Goal: Transaction & Acquisition: Register for event/course

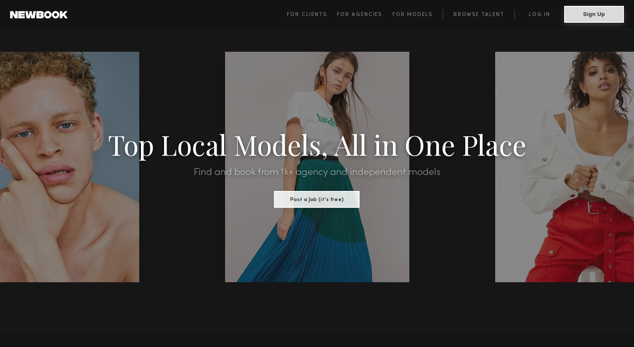
click at [595, 16] on button "Sign Up" at bounding box center [594, 14] width 60 height 17
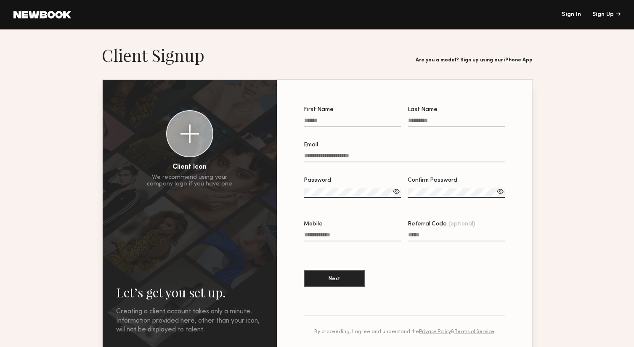
click at [344, 122] on input "First Name" at bounding box center [352, 122] width 97 height 10
type input "*****"
type input "**********"
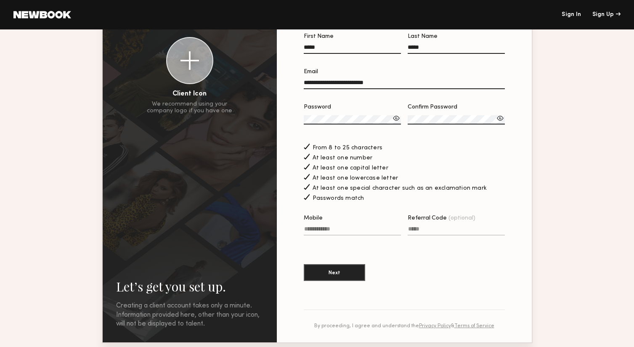
scroll to position [126, 0]
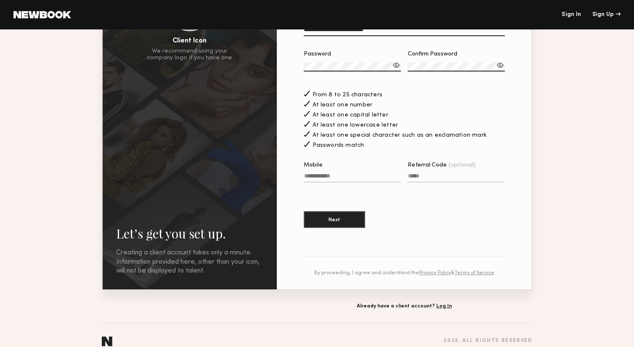
click at [321, 176] on input "Mobile" at bounding box center [352, 178] width 97 height 10
click at [327, 220] on button "Next" at bounding box center [334, 219] width 61 height 17
click at [332, 175] on input "Mobile Invalid phone format" at bounding box center [352, 178] width 97 height 10
type input "**********"
click at [346, 224] on button "Next" at bounding box center [334, 219] width 61 height 17
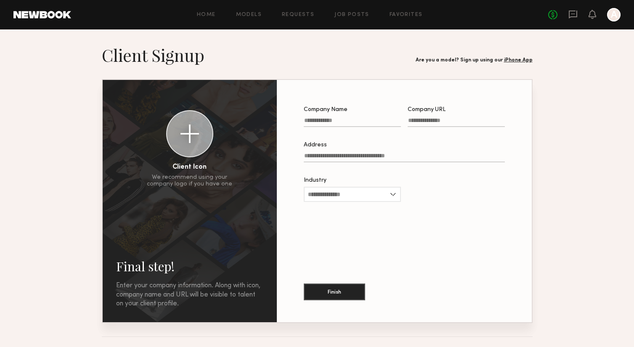
click at [350, 124] on input "Company Name" at bounding box center [352, 122] width 97 height 10
type input "**********"
click at [361, 202] on input "Industry" at bounding box center [352, 194] width 97 height 15
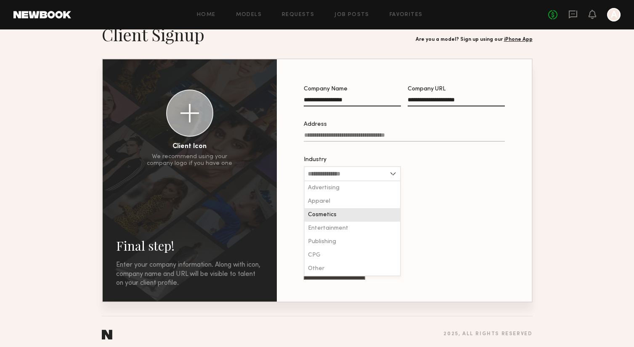
scroll to position [21, 0]
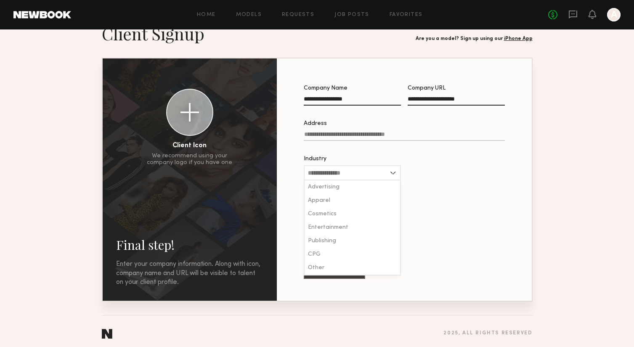
click at [434, 185] on div at bounding box center [456, 172] width 97 height 33
click at [340, 271] on button "Finish" at bounding box center [334, 270] width 61 height 17
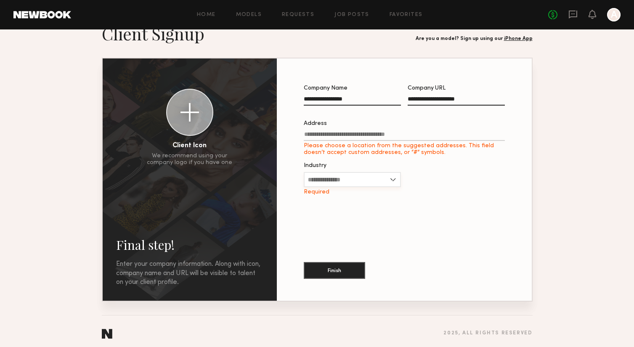
click at [358, 180] on input "Industry" at bounding box center [352, 179] width 97 height 15
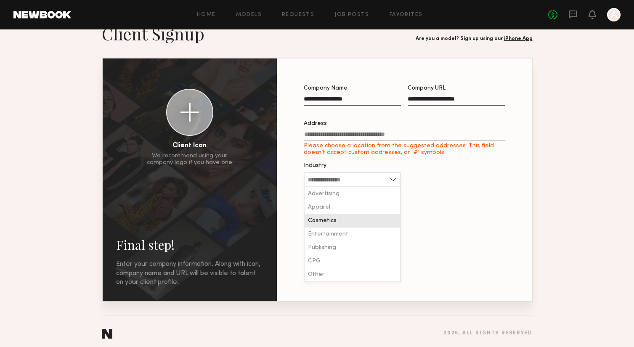
scroll to position [26, 0]
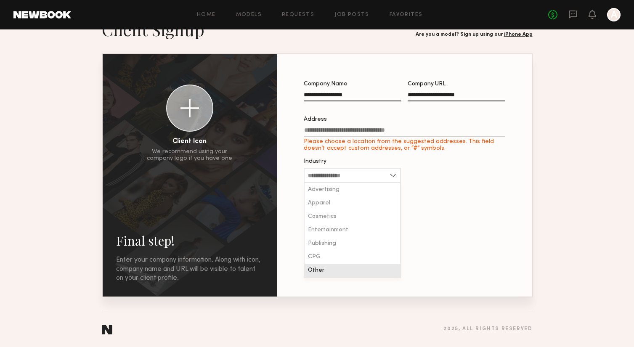
click at [338, 268] on div "Other" at bounding box center [353, 270] width 96 height 13
type input "*****"
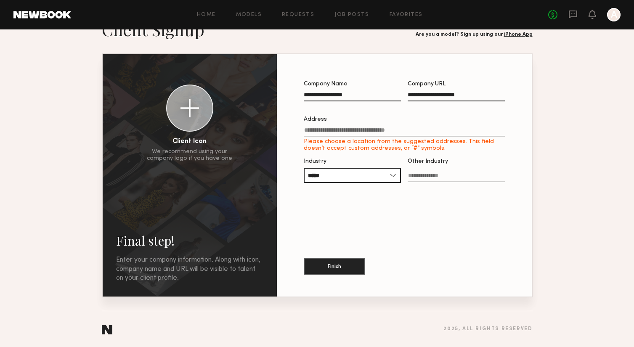
click at [415, 174] on input "Other Industry" at bounding box center [456, 178] width 97 height 10
type input "******"
click at [384, 132] on input "Address Please choose a location from the suggested addresses. This field doesn…" at bounding box center [404, 132] width 201 height 10
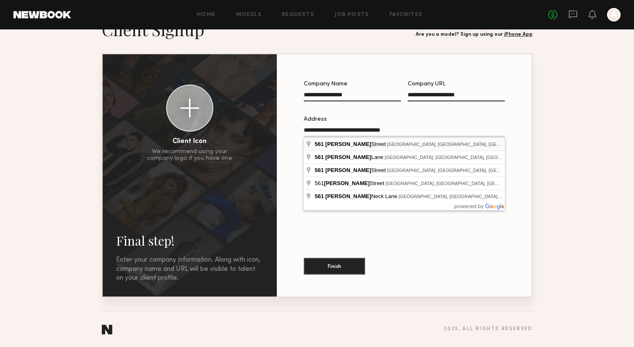
type input "**********"
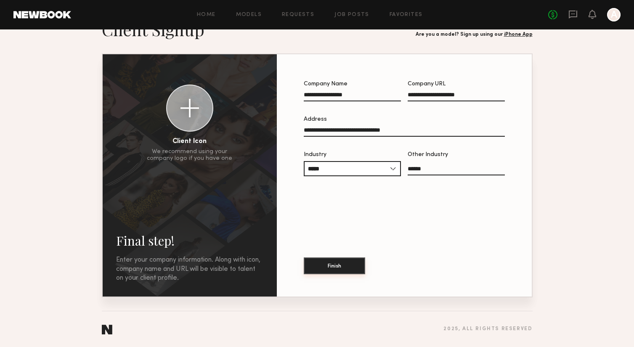
click at [343, 266] on button "Finish" at bounding box center [334, 265] width 61 height 17
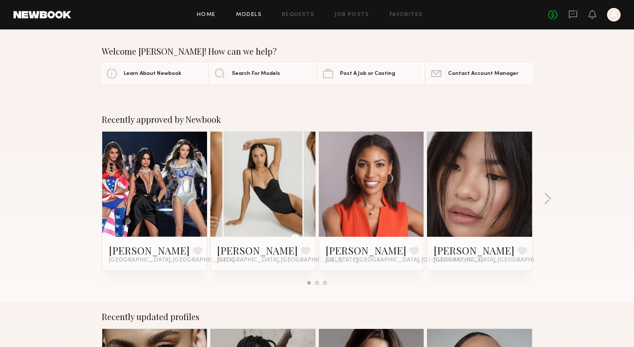
click at [256, 15] on link "Models" at bounding box center [249, 14] width 26 height 5
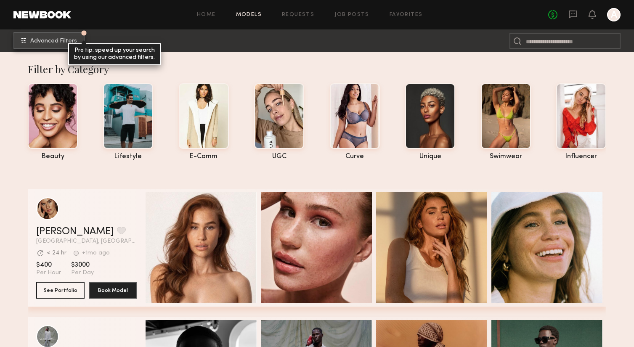
click at [64, 42] on span "Advanced Filters" at bounding box center [53, 41] width 47 height 6
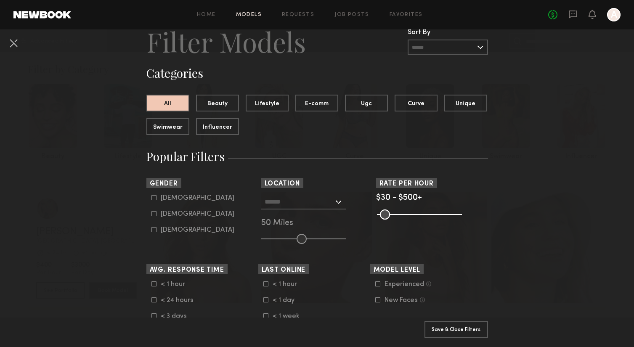
scroll to position [37, 0]
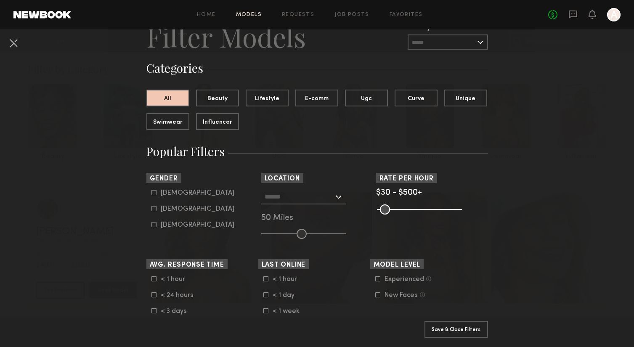
click at [281, 200] on input "text" at bounding box center [299, 196] width 69 height 14
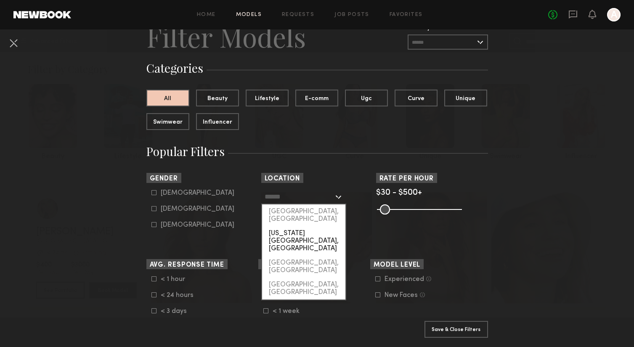
click at [284, 226] on div "New York City, NY" at bounding box center [303, 240] width 83 height 29
type input "**********"
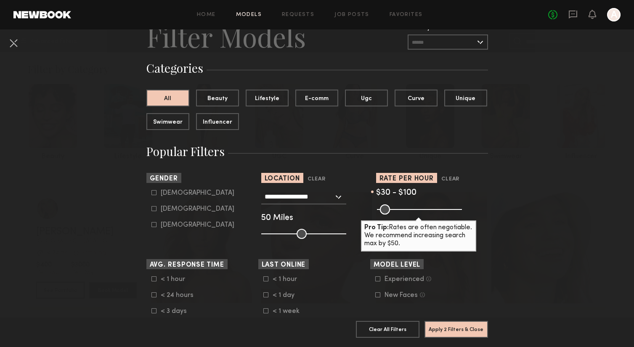
drag, startPoint x: 454, startPoint y: 211, endPoint x: 393, endPoint y: 211, distance: 61.4
type input "***"
click at [393, 211] on input "range" at bounding box center [419, 209] width 85 height 10
click at [153, 210] on icon at bounding box center [153, 208] width 5 height 5
type input "**"
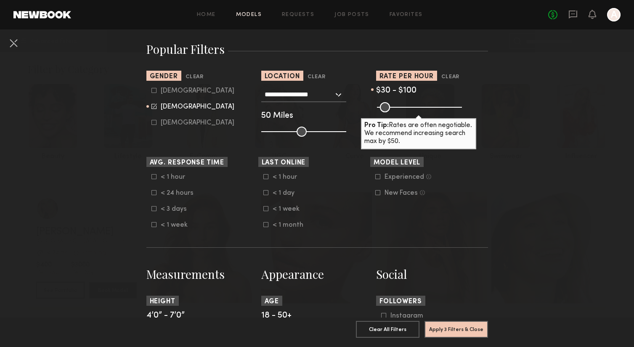
scroll to position [140, 0]
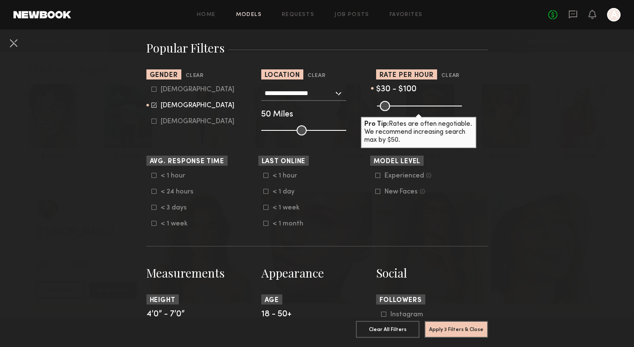
click at [377, 177] on icon at bounding box center [377, 175] width 5 height 5
drag, startPoint x: 393, startPoint y: 104, endPoint x: 409, endPoint y: 104, distance: 16.4
type input "***"
click at [409, 104] on input "range" at bounding box center [419, 106] width 85 height 10
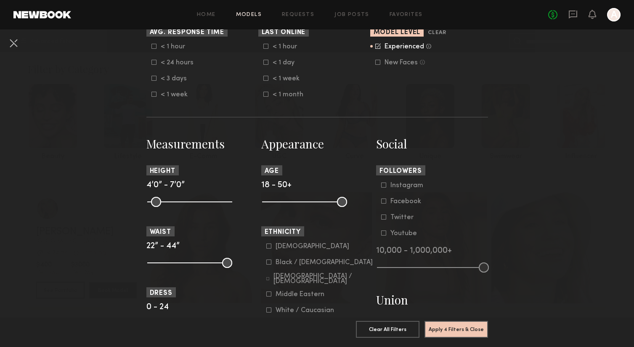
scroll to position [275, 0]
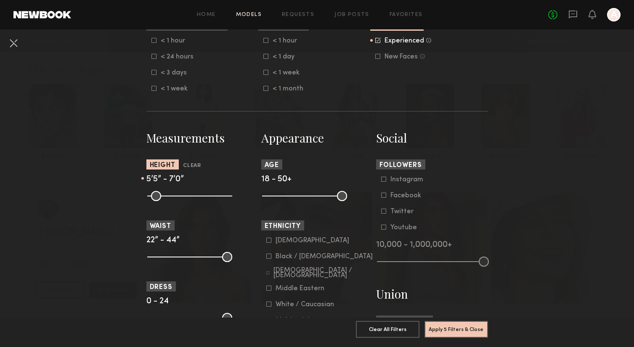
drag, startPoint x: 150, startPoint y: 197, endPoint x: 187, endPoint y: 196, distance: 37.0
type input "**"
click at [187, 196] on input "range" at bounding box center [189, 196] width 85 height 10
drag, startPoint x: 228, startPoint y: 196, endPoint x: 205, endPoint y: 196, distance: 22.7
type input "**"
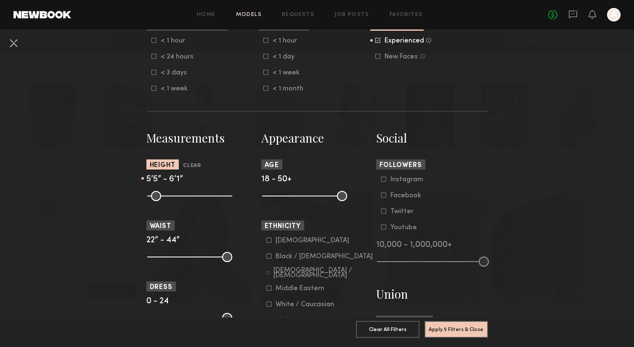
click at [205, 196] on input "range" at bounding box center [189, 196] width 85 height 10
drag, startPoint x: 264, startPoint y: 196, endPoint x: 299, endPoint y: 196, distance: 34.5
type input "**"
click at [299, 196] on input "range" at bounding box center [304, 196] width 85 height 10
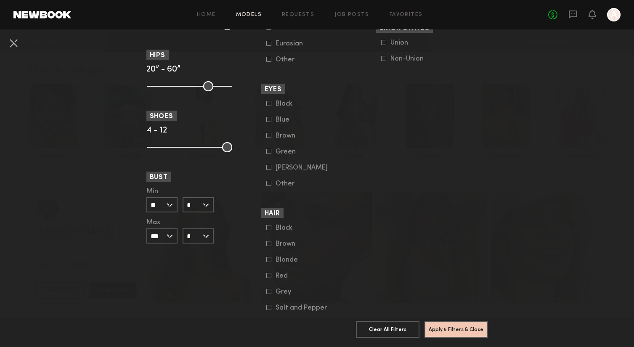
scroll to position [610, 0]
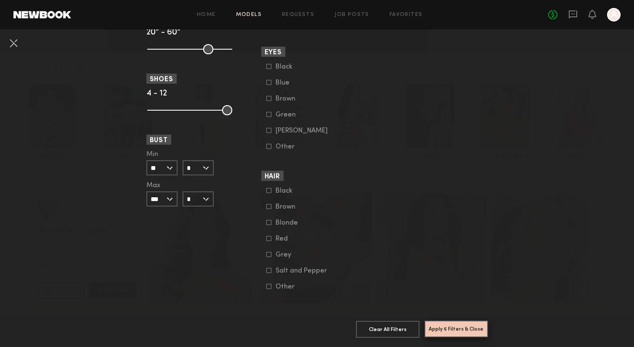
click at [457, 331] on button "Apply 6 Filters & Close" at bounding box center [457, 329] width 64 height 17
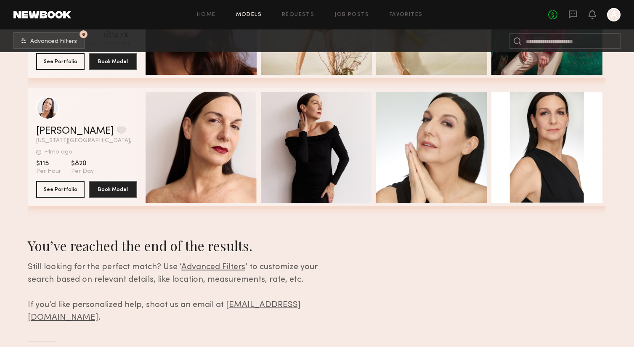
scroll to position [13668, 0]
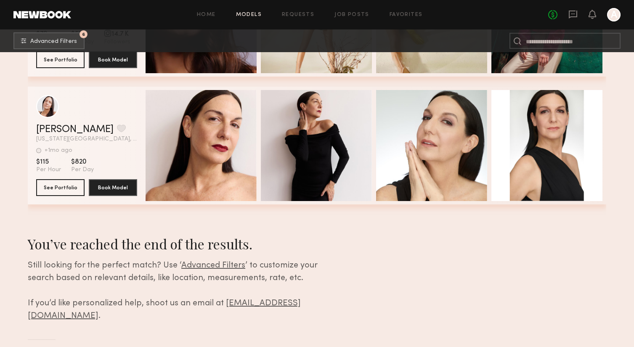
drag, startPoint x: 69, startPoint y: 261, endPoint x: 462, endPoint y: 1, distance: 471.8
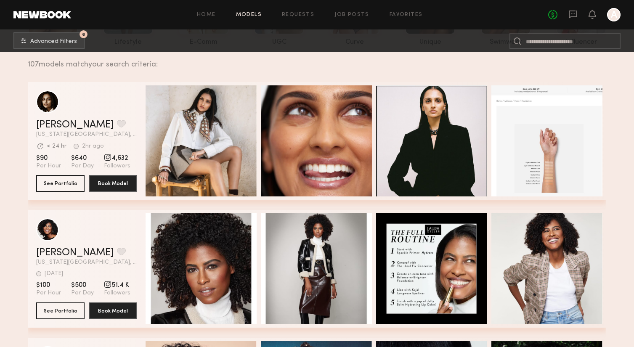
scroll to position [0, 0]
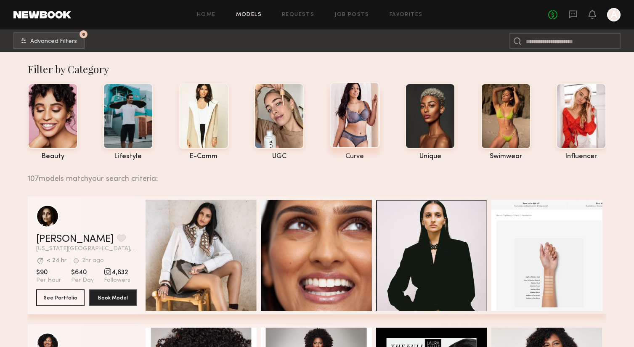
click at [354, 114] on div at bounding box center [355, 115] width 50 height 66
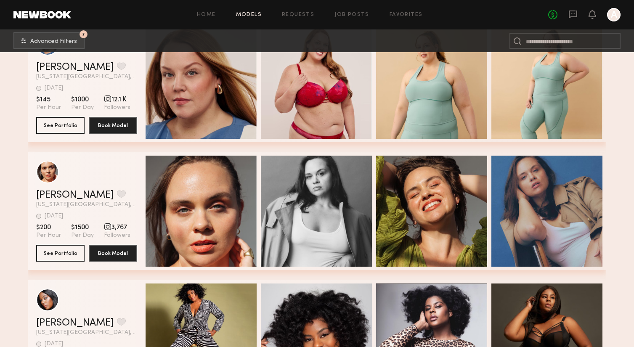
scroll to position [301, 0]
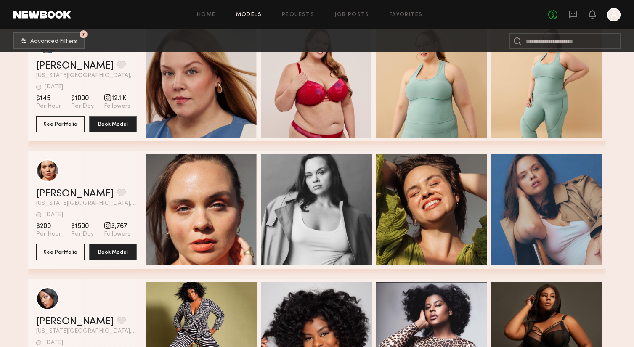
click at [128, 204] on span "New York City, NY" at bounding box center [86, 204] width 101 height 6
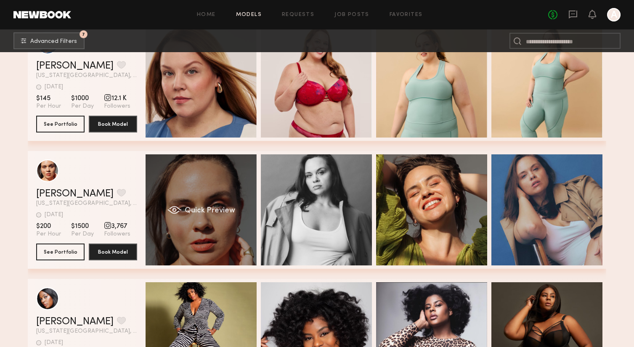
click at [192, 204] on div "Quick Preview" at bounding box center [201, 209] width 111 height 111
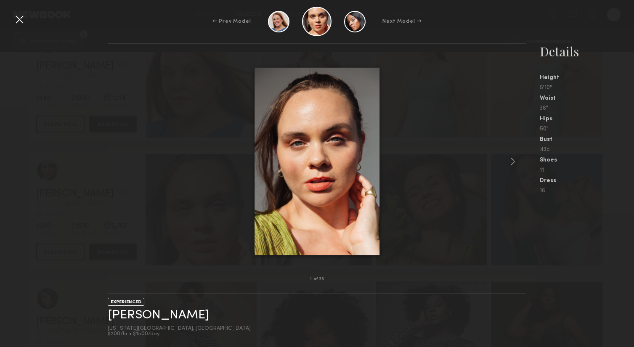
click at [20, 22] on div at bounding box center [19, 19] width 13 height 13
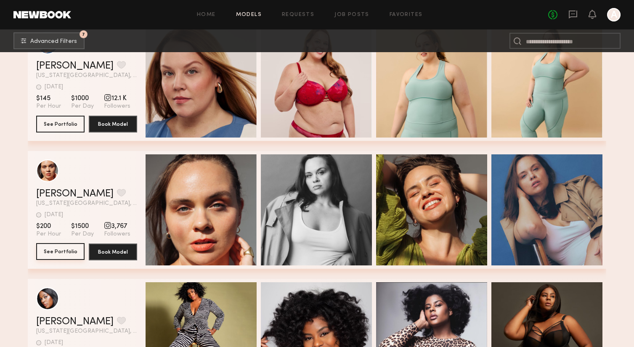
drag, startPoint x: 67, startPoint y: 249, endPoint x: 491, endPoint y: 0, distance: 491.5
click at [0, 0] on nb-browse-layout "Home Models Requests Job Posts Favorites Sign Out No fees up to $5,000 A 7 Adva…" at bounding box center [317, 126] width 634 height 854
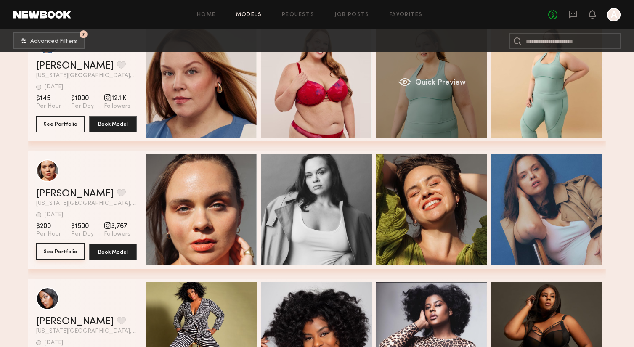
scroll to position [0, 0]
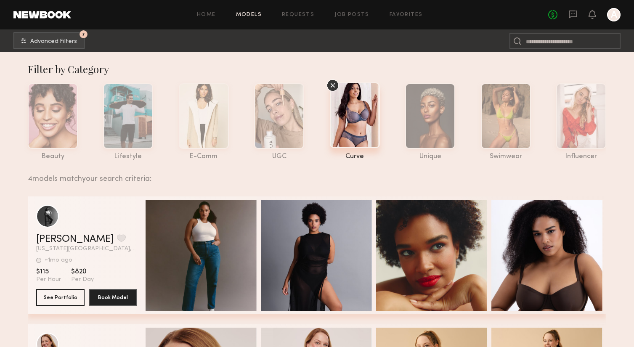
click at [49, 12] on link at bounding box center [42, 15] width 58 height 8
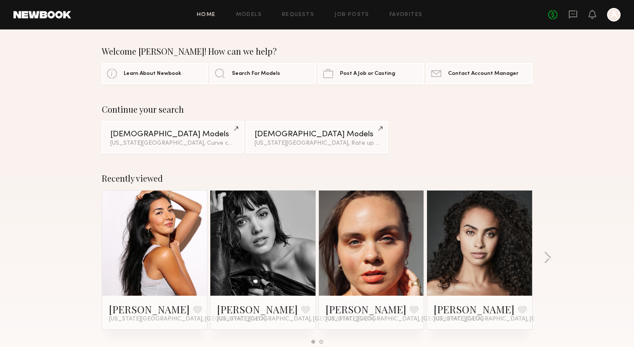
click at [383, 273] on link at bounding box center [371, 243] width 51 height 105
click at [247, 15] on link "Models" at bounding box center [249, 14] width 26 height 5
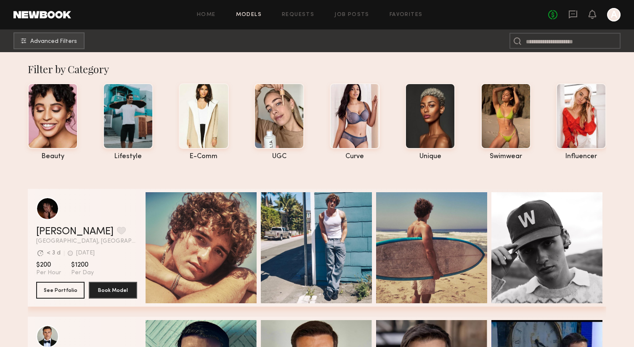
click at [251, 12] on link "Models" at bounding box center [249, 14] width 26 height 5
click at [74, 41] on span "Advanced Filters" at bounding box center [53, 41] width 47 height 6
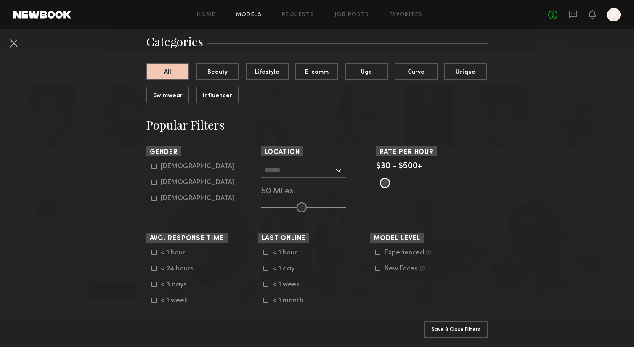
scroll to position [66, 0]
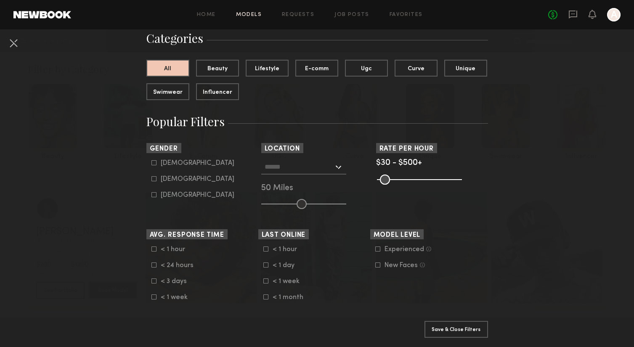
click at [172, 179] on div "Female" at bounding box center [198, 179] width 74 height 5
type input "**"
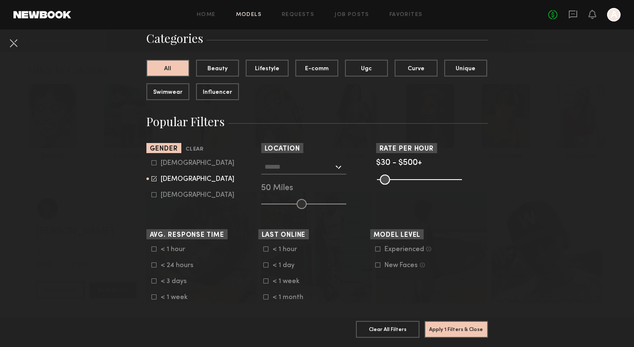
click at [279, 169] on input "text" at bounding box center [299, 166] width 69 height 14
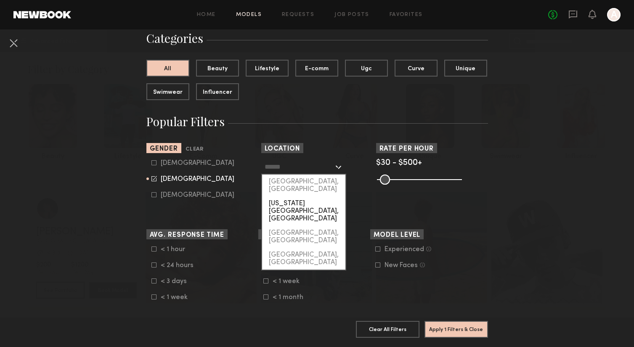
click at [284, 196] on div "New York City, NY" at bounding box center [303, 210] width 83 height 29
type input "**********"
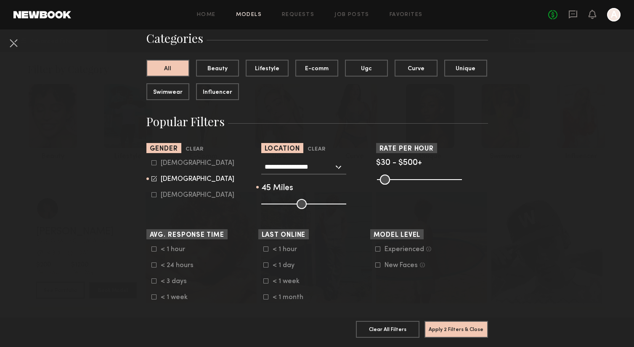
type input "**"
click at [302, 204] on input "range" at bounding box center [303, 204] width 85 height 10
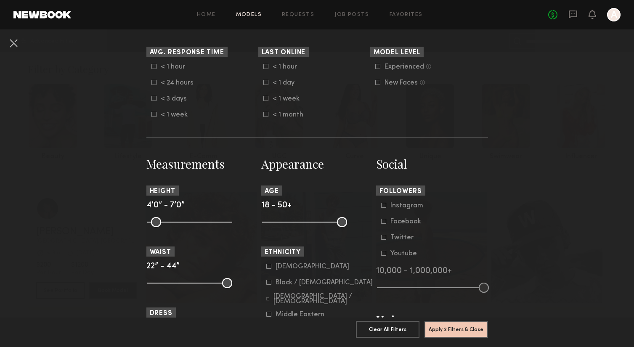
scroll to position [255, 0]
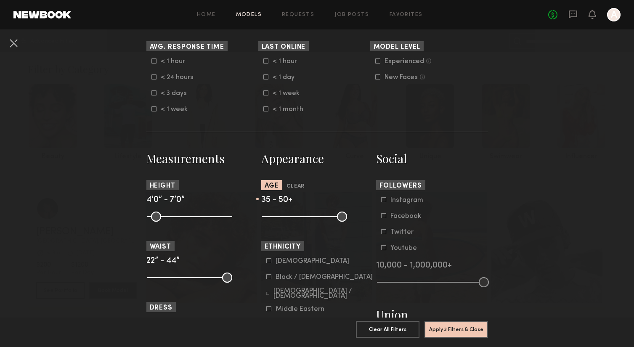
drag, startPoint x: 265, startPoint y: 214, endPoint x: 307, endPoint y: 215, distance: 42.1
type input "**"
click at [307, 215] on input "range" at bounding box center [304, 217] width 85 height 10
click at [448, 330] on button "Apply 3 Filters & Close" at bounding box center [457, 329] width 64 height 17
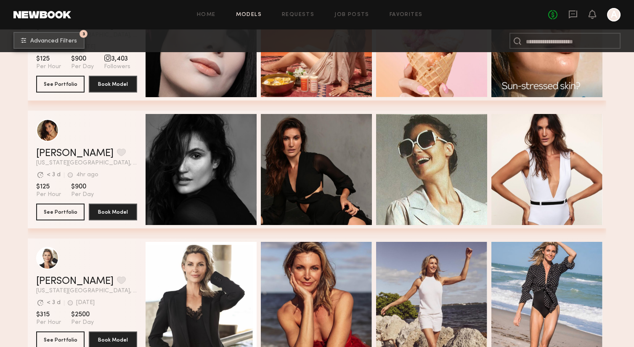
scroll to position [471, 0]
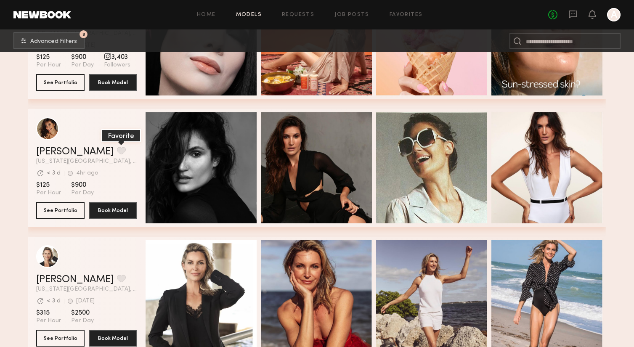
click at [117, 151] on button "grid" at bounding box center [121, 151] width 9 height 8
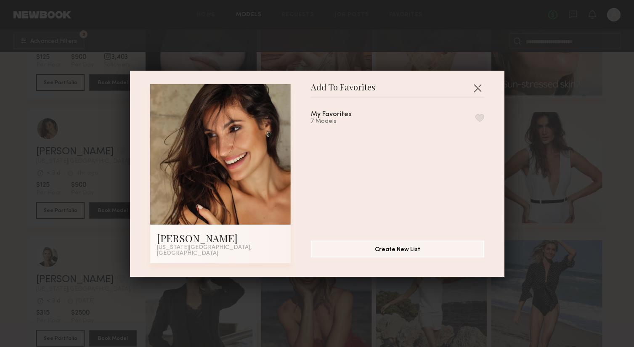
click at [374, 119] on div "My Favorites 7 Models" at bounding box center [397, 118] width 173 height 14
click at [480, 118] on button "button" at bounding box center [479, 118] width 9 height 8
click at [476, 92] on button "button" at bounding box center [477, 87] width 13 height 13
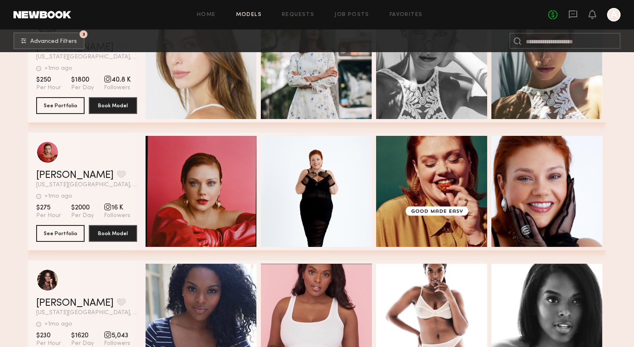
scroll to position [4669, 0]
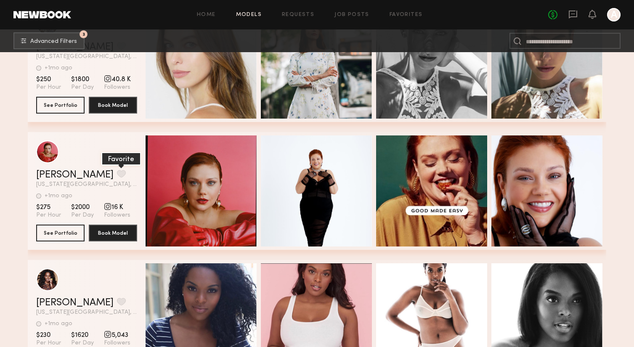
click at [117, 172] on button "grid" at bounding box center [121, 174] width 9 height 8
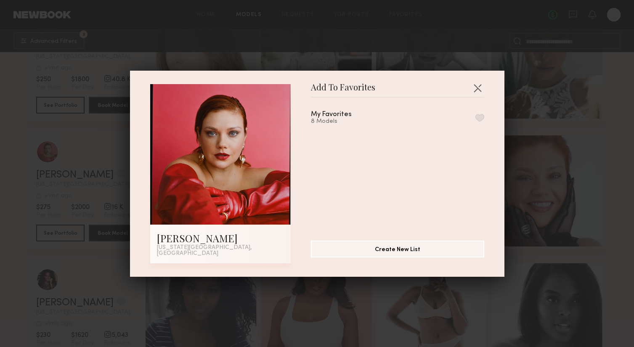
click at [480, 121] on button "button" at bounding box center [479, 118] width 9 height 8
click at [476, 92] on button "button" at bounding box center [477, 87] width 13 height 13
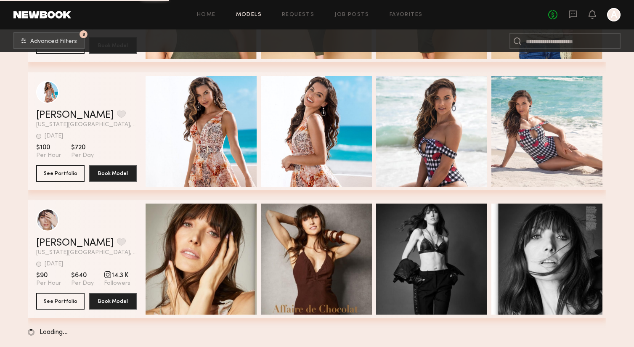
scroll to position [6010, 0]
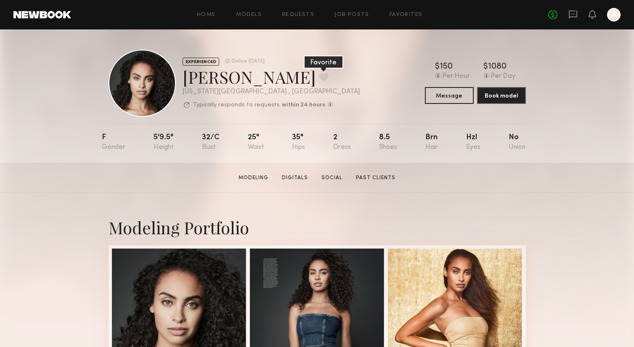
click at [319, 75] on button at bounding box center [323, 77] width 9 height 8
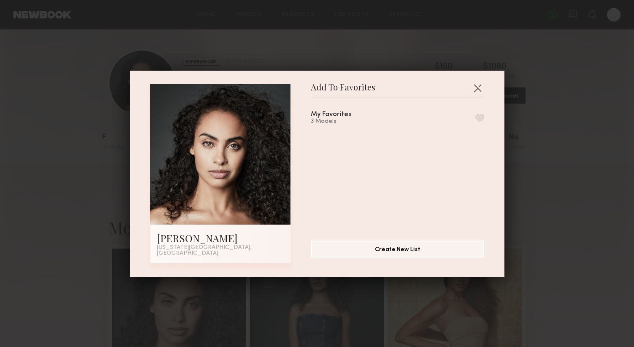
click at [479, 120] on button "button" at bounding box center [479, 118] width 9 height 8
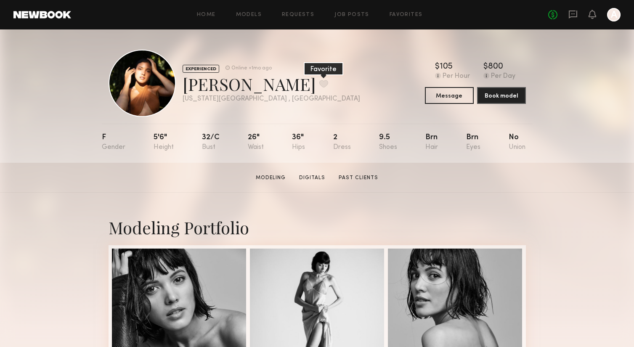
click at [319, 80] on button at bounding box center [323, 84] width 9 height 8
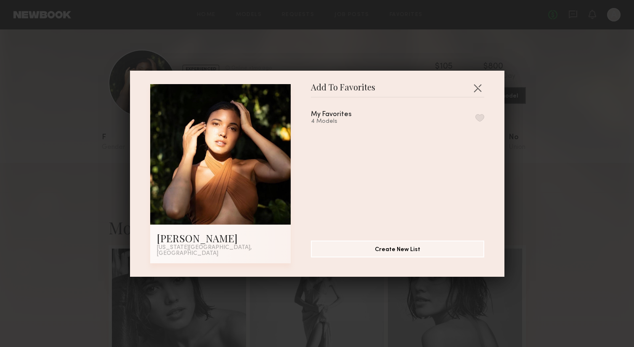
click at [484, 122] on div "My Favorites 4 Models" at bounding box center [402, 165] width 182 height 123
click at [478, 119] on button "button" at bounding box center [479, 118] width 9 height 8
click at [479, 87] on button "button" at bounding box center [477, 87] width 13 height 13
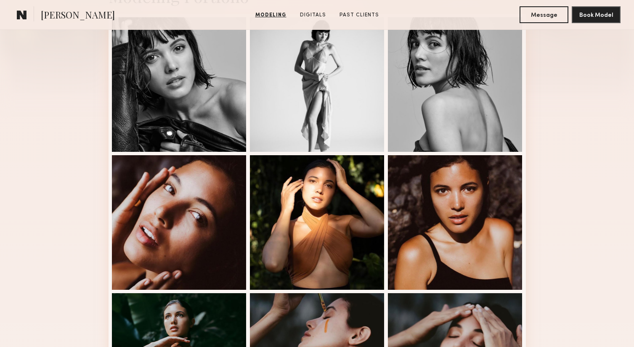
scroll to position [167, 0]
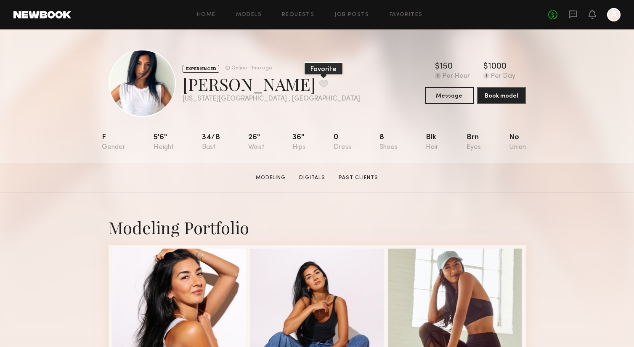
click at [319, 84] on button at bounding box center [323, 84] width 9 height 8
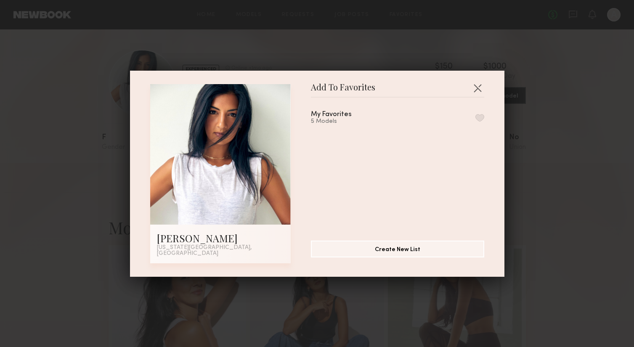
click at [482, 116] on div "My Favorites 5 Models" at bounding box center [397, 118] width 173 height 14
click at [480, 122] on button "button" at bounding box center [479, 118] width 9 height 8
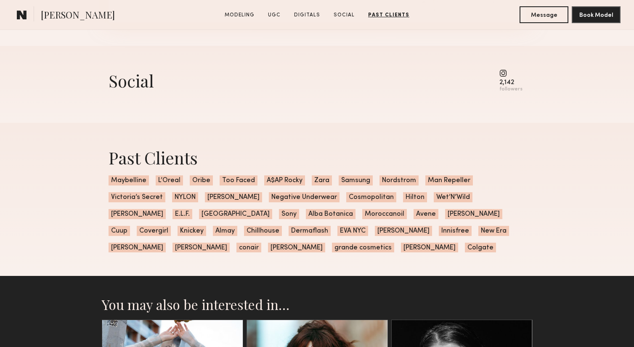
scroll to position [1380, 0]
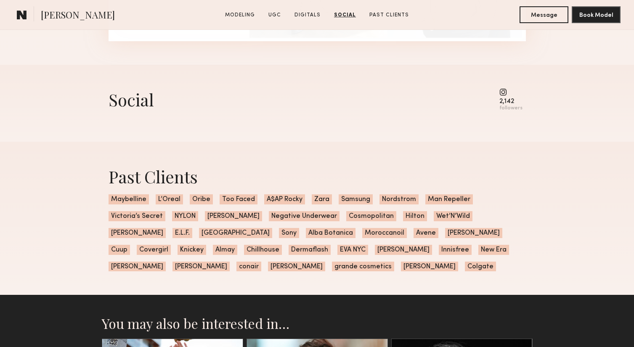
click at [506, 92] on common-icon at bounding box center [510, 92] width 23 height 8
click at [118, 99] on div "Social" at bounding box center [131, 99] width 45 height 22
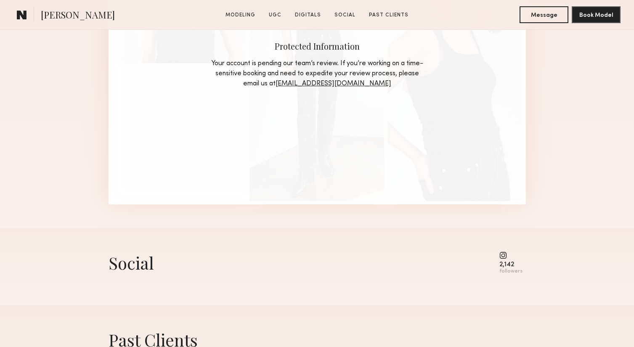
scroll to position [1188, 0]
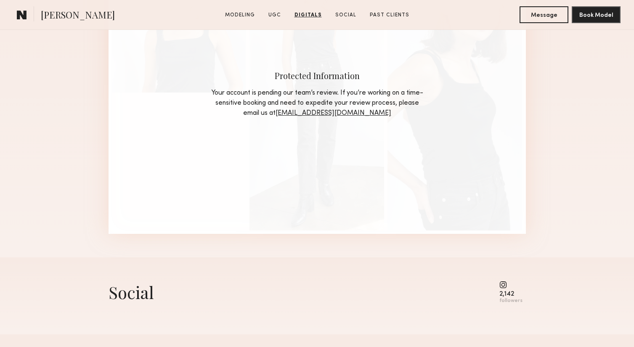
click at [504, 288] on common-icon at bounding box center [510, 285] width 23 height 8
drag, startPoint x: 501, startPoint y: 293, endPoint x: 565, endPoint y: 293, distance: 64.0
click at [565, 293] on div "Social 2,142 followers" at bounding box center [317, 295] width 634 height 77
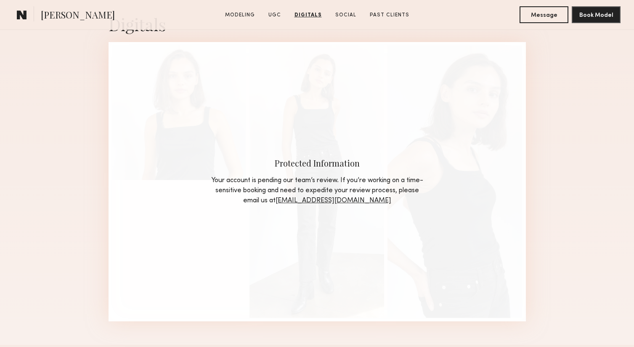
scroll to position [1039, 0]
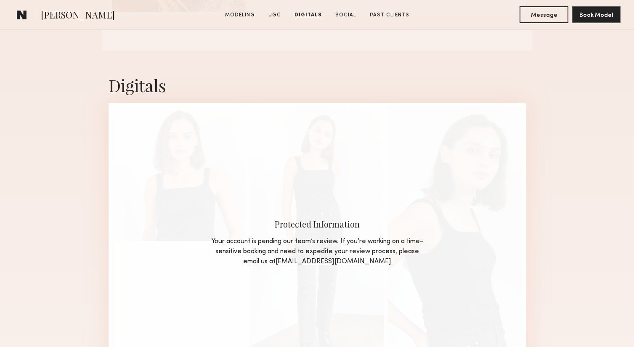
click at [491, 64] on div "Digitals Protected Information Your account is pending our team’s review. If yo…" at bounding box center [317, 228] width 417 height 356
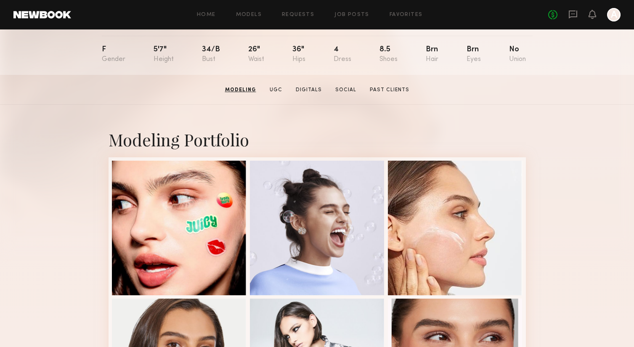
scroll to position [0, 0]
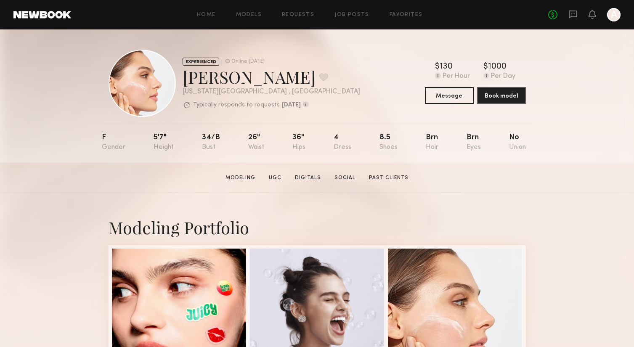
click at [154, 87] on div at bounding box center [142, 83] width 67 height 67
click at [319, 75] on button at bounding box center [323, 77] width 9 height 8
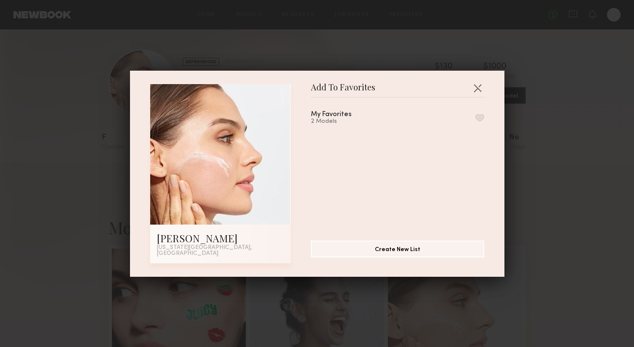
click at [480, 117] on button "button" at bounding box center [479, 118] width 9 height 8
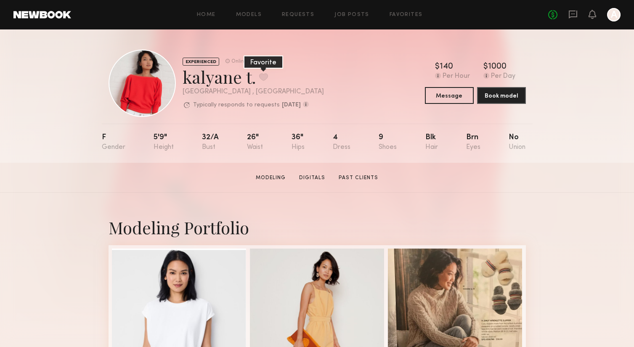
click at [260, 74] on button at bounding box center [263, 77] width 9 height 8
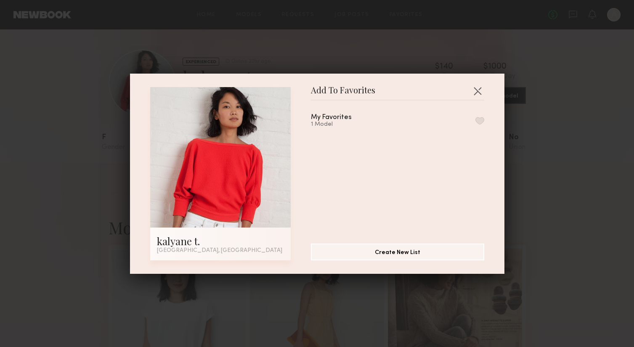
click at [483, 119] on button "button" at bounding box center [479, 121] width 9 height 8
click at [478, 84] on button "button" at bounding box center [477, 90] width 13 height 13
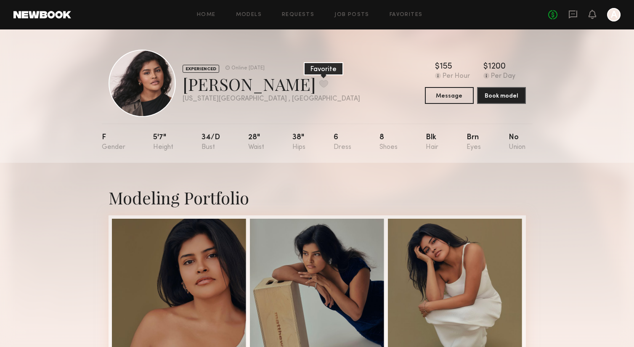
click at [319, 82] on button at bounding box center [323, 84] width 9 height 8
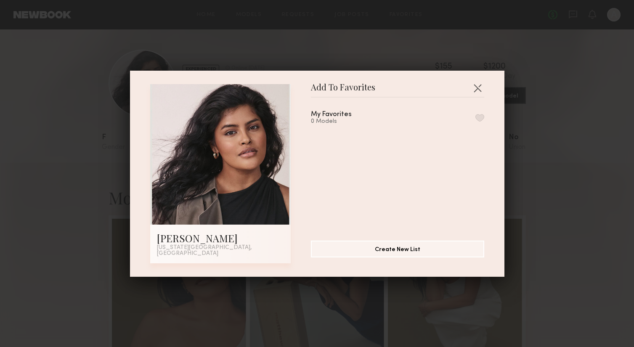
click at [480, 120] on button "button" at bounding box center [479, 118] width 9 height 8
click at [479, 85] on button "button" at bounding box center [477, 87] width 13 height 13
